Goal: Navigation & Orientation: Find specific page/section

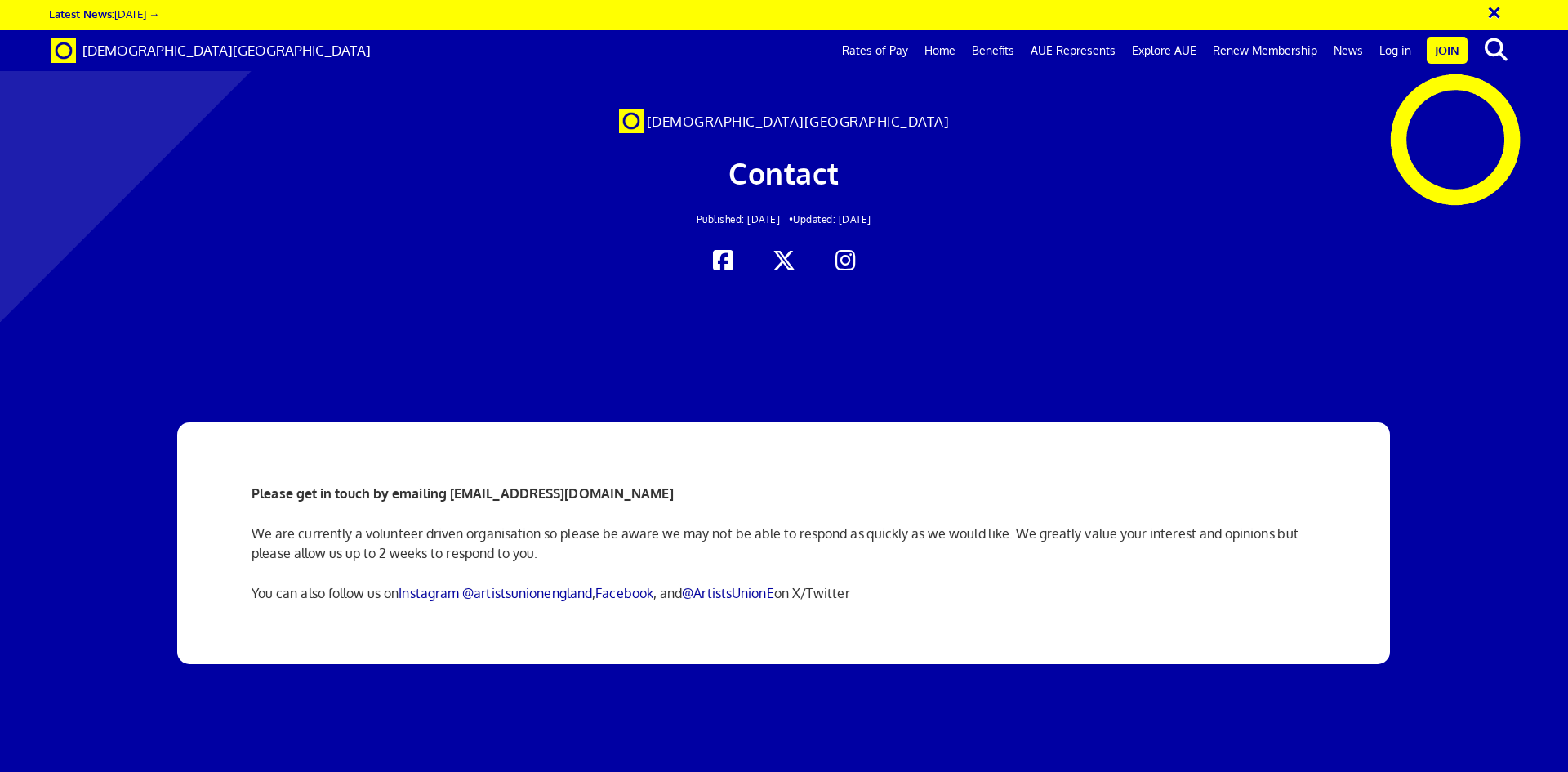
scroll to position [3302, 0]
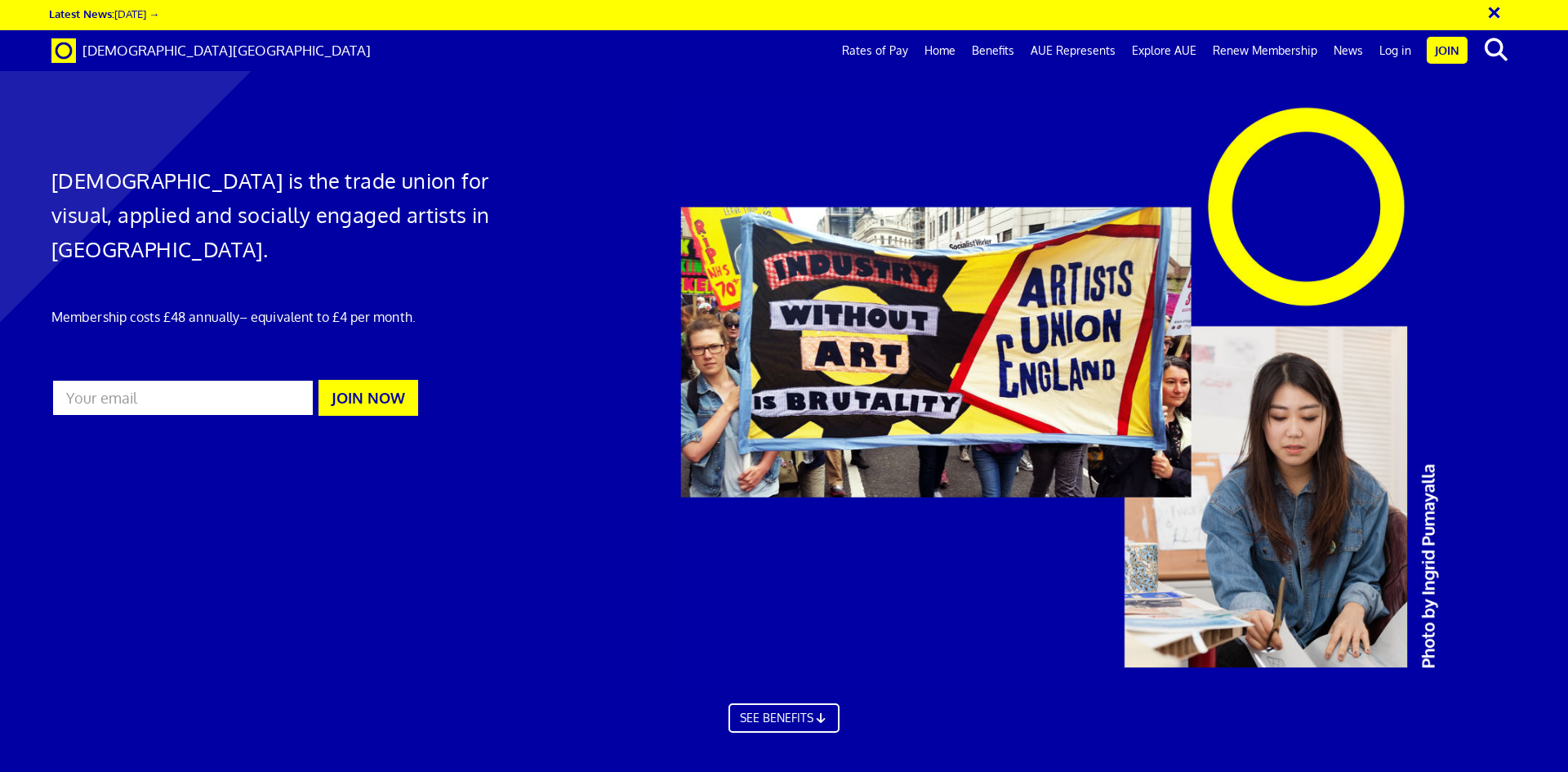
scroll to position [5154, 0]
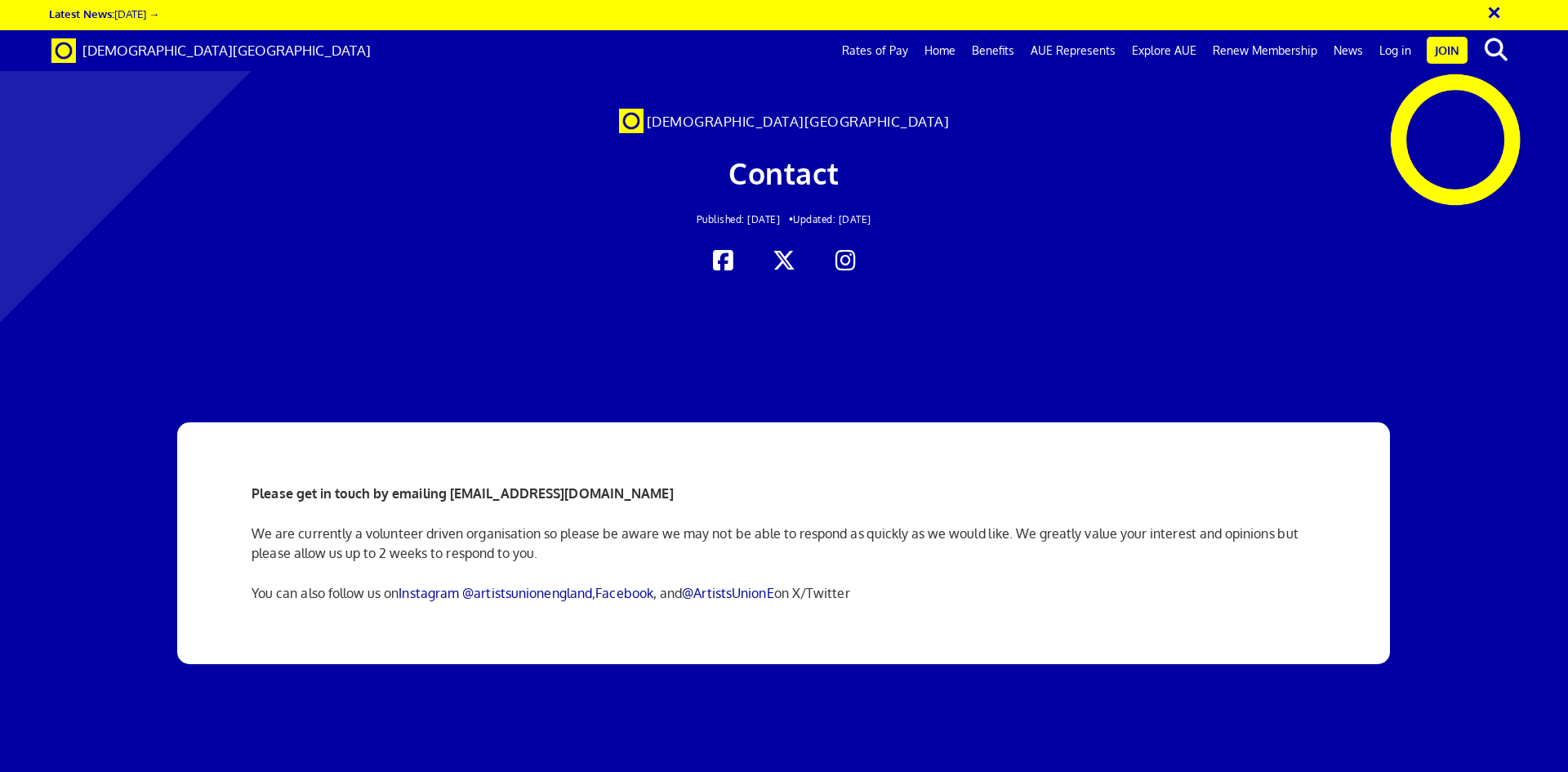
scroll to position [3302, 0]
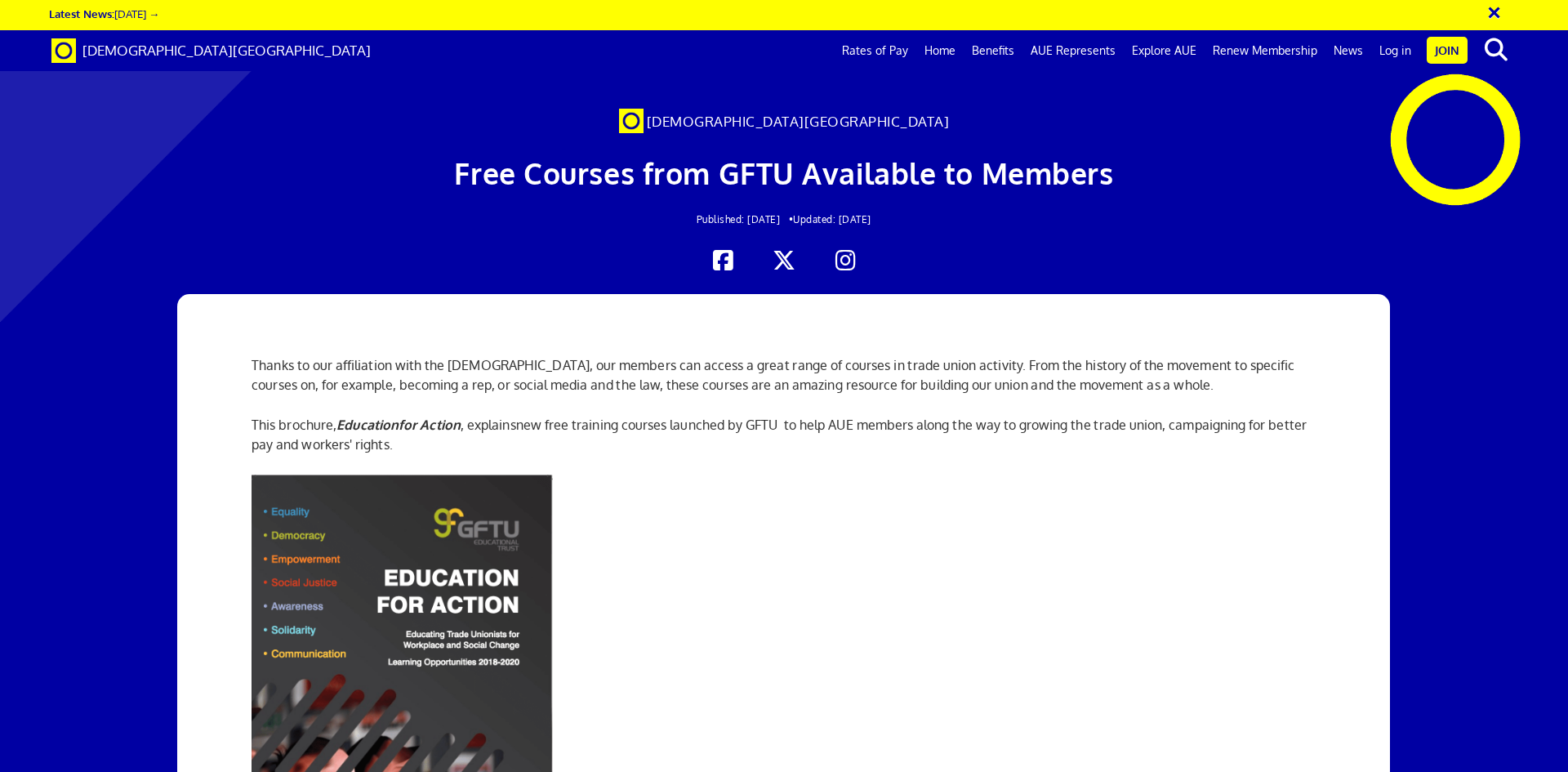
scroll to position [1470, 0]
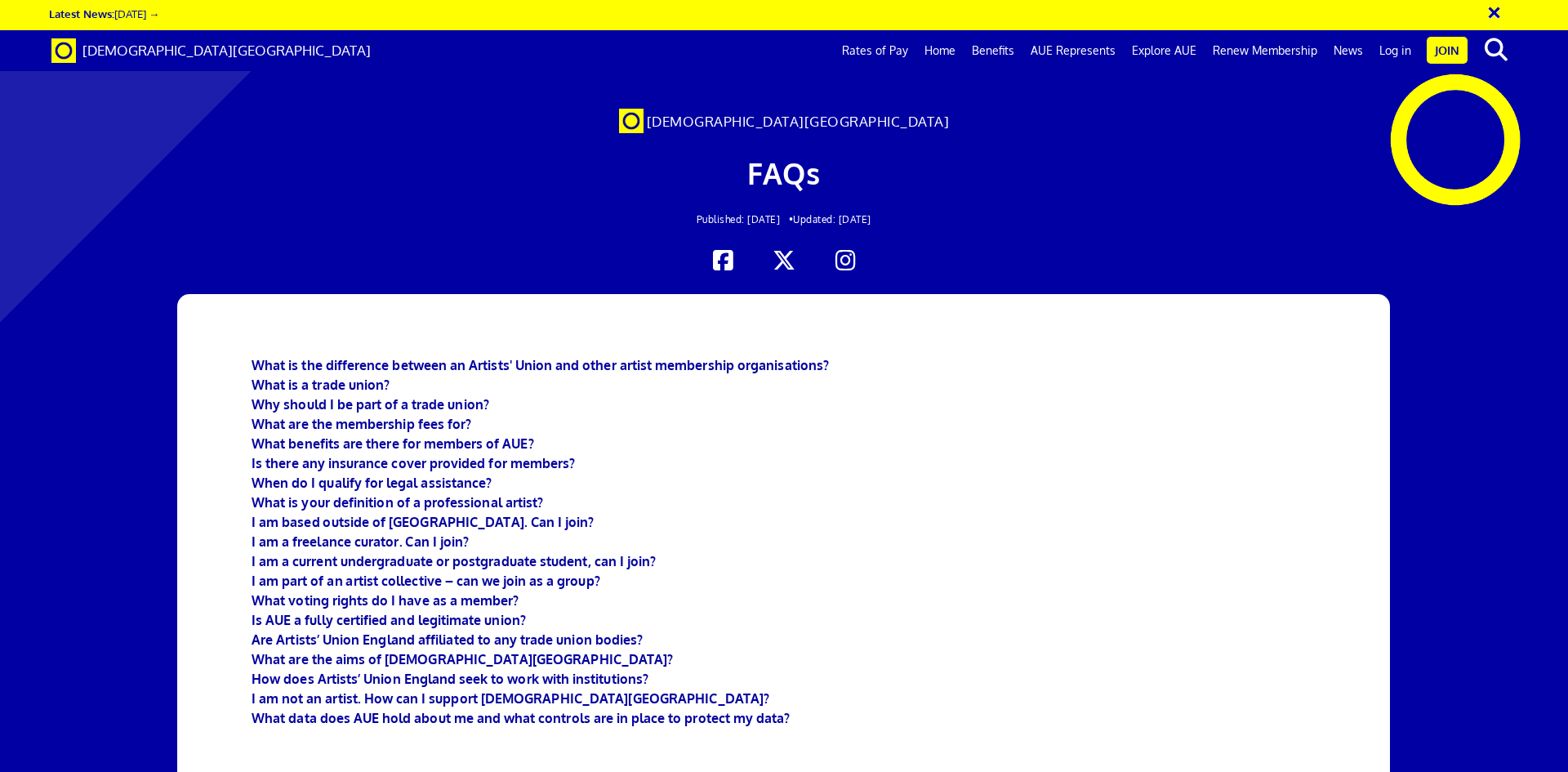
scroll to position [0, 26]
click at [473, 517] on b "I am based outside of England. Can I join?" at bounding box center [423, 522] width 342 height 17
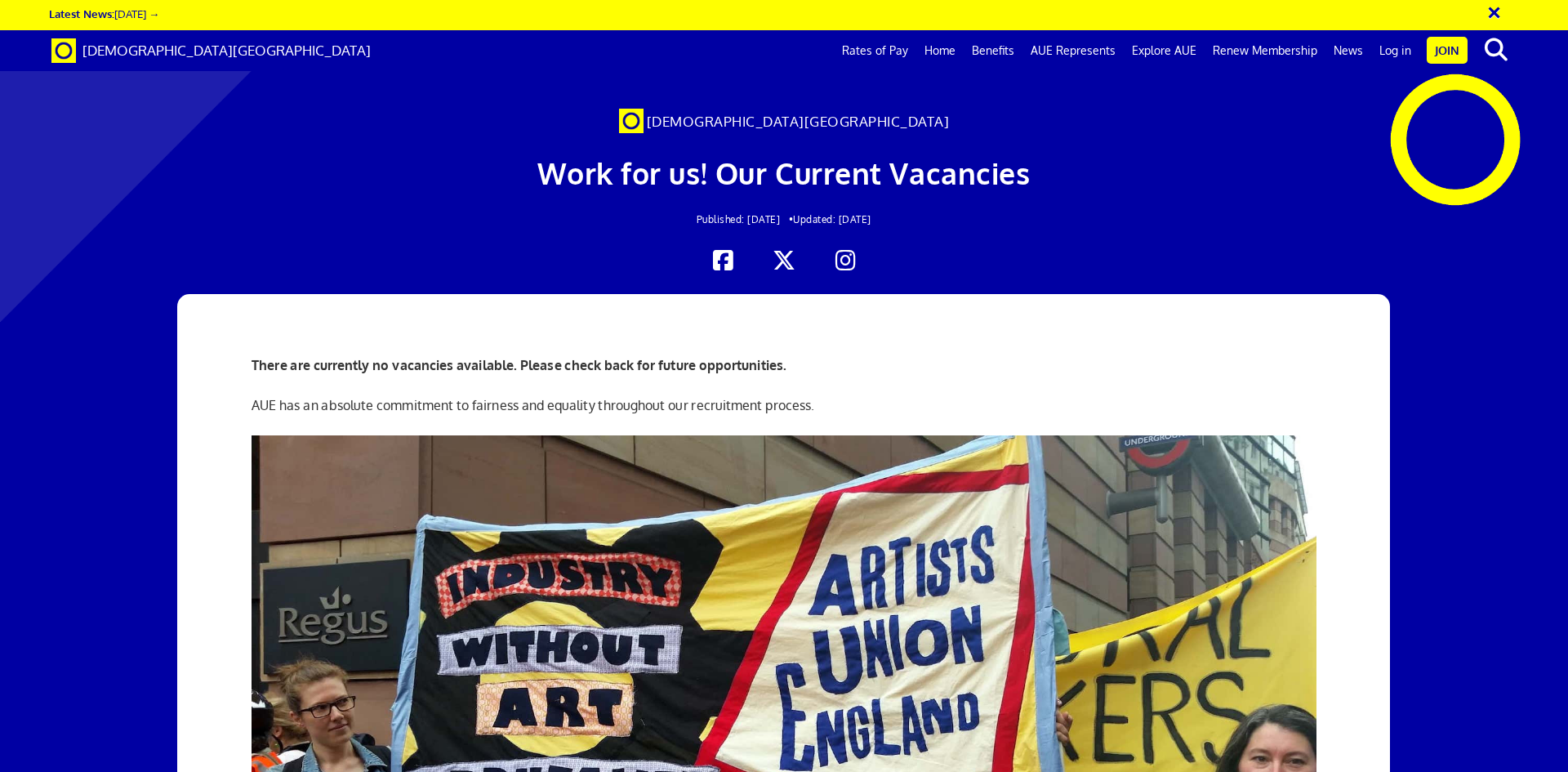
scroll to position [490, 0]
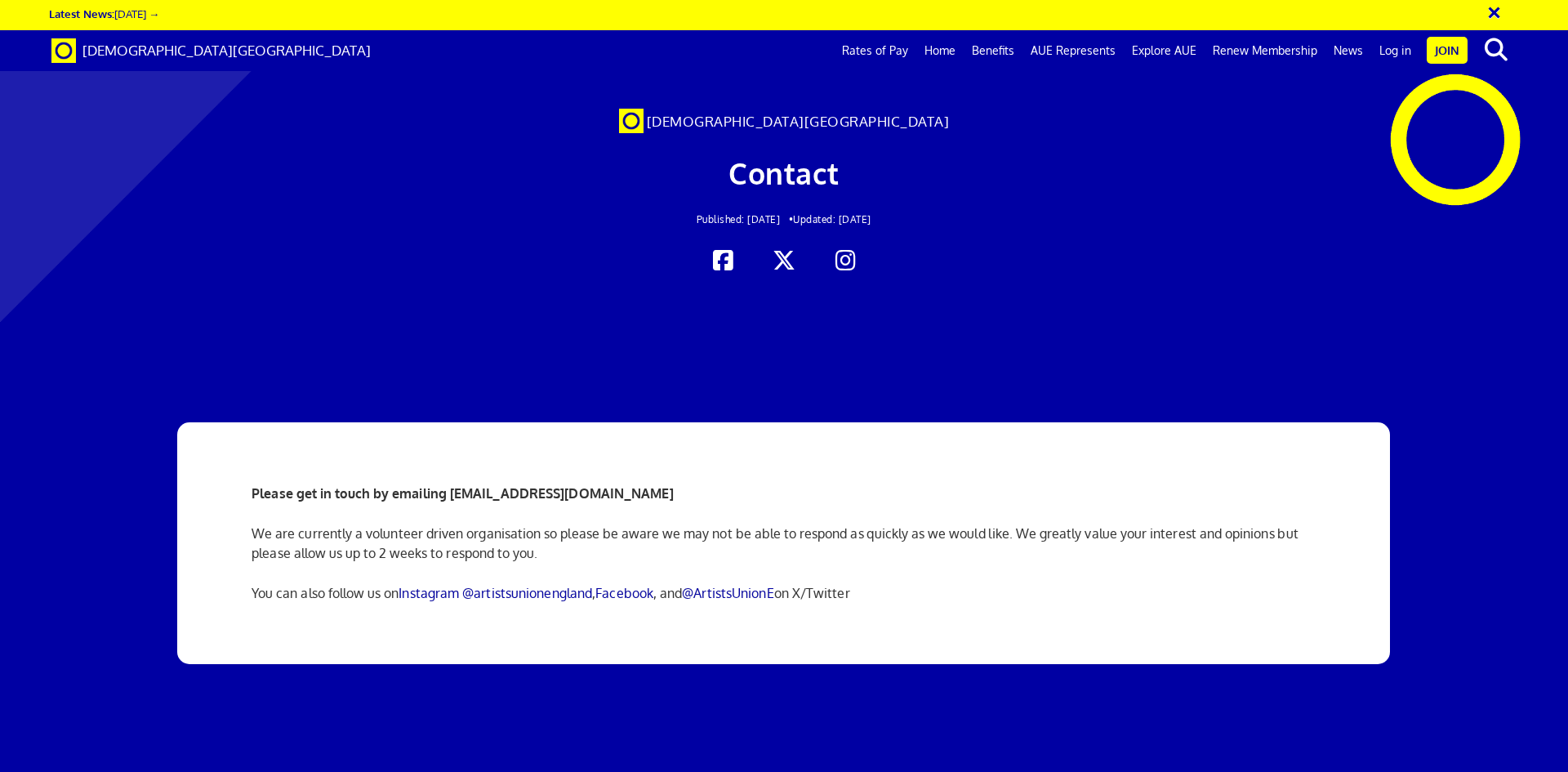
scroll to position [3302, 0]
click at [949, 50] on link "Home" at bounding box center [939, 50] width 47 height 41
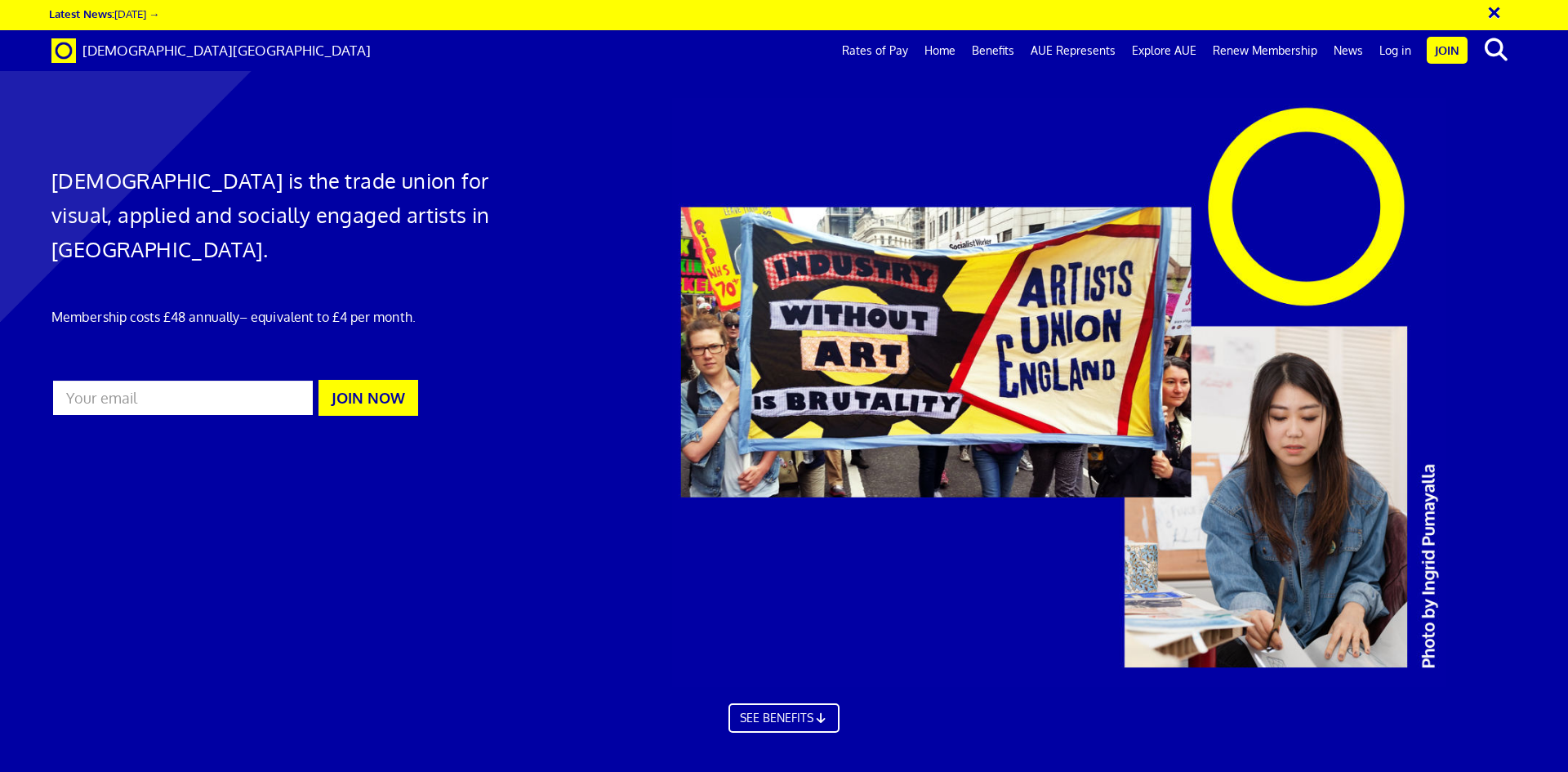
scroll to position [0, 26]
